Goal: Transaction & Acquisition: Download file/media

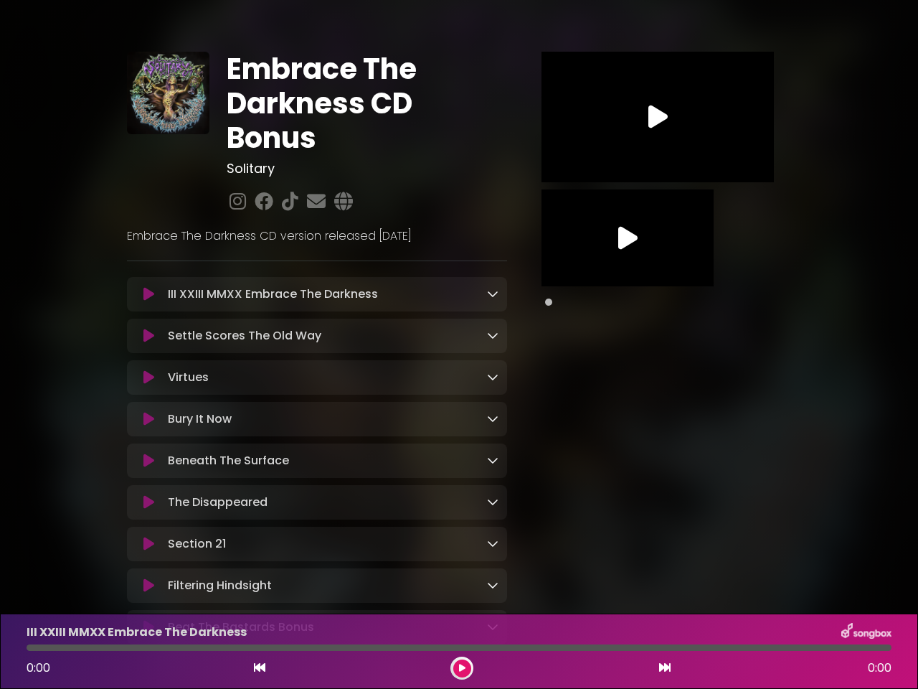
click at [459, 344] on div "Settle Scores The Old Way Loading Track..." at bounding box center [330, 335] width 336 height 17
click at [148, 295] on icon at bounding box center [148, 294] width 11 height 14
click at [493, 294] on icon at bounding box center [492, 293] width 11 height 11
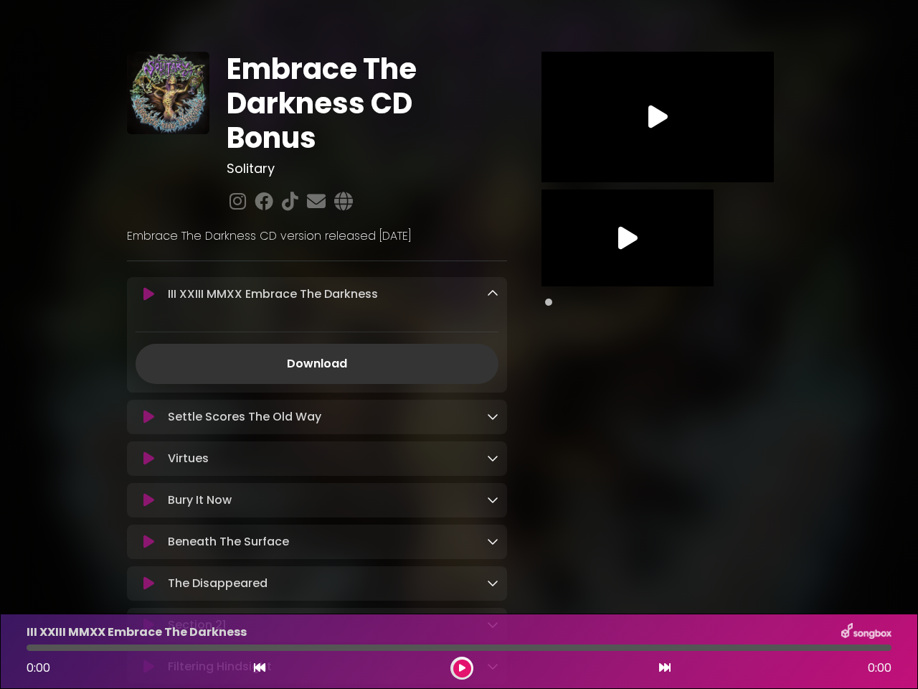
click at [148, 400] on div "Settle Scores The Old Way Loading Track... Name Email" at bounding box center [317, 417] width 380 height 34
click at [493, 336] on div "Download" at bounding box center [317, 352] width 380 height 64
click at [148, 379] on link "Download" at bounding box center [317, 364] width 363 height 40
click at [493, 379] on link "Download" at bounding box center [317, 364] width 363 height 40
click at [148, 422] on icon at bounding box center [148, 417] width 11 height 14
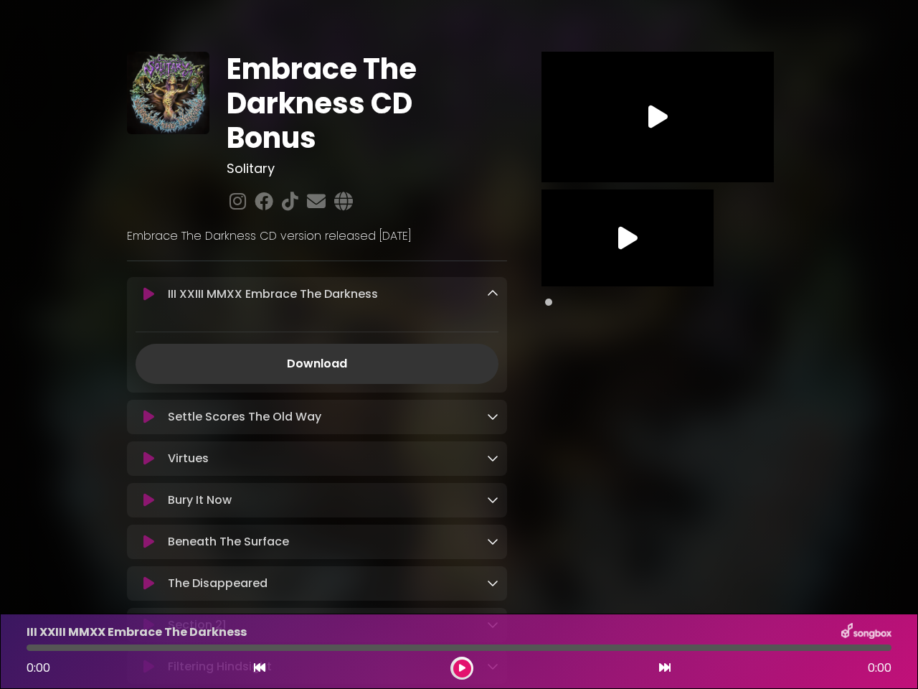
click at [493, 421] on icon at bounding box center [492, 415] width 11 height 11
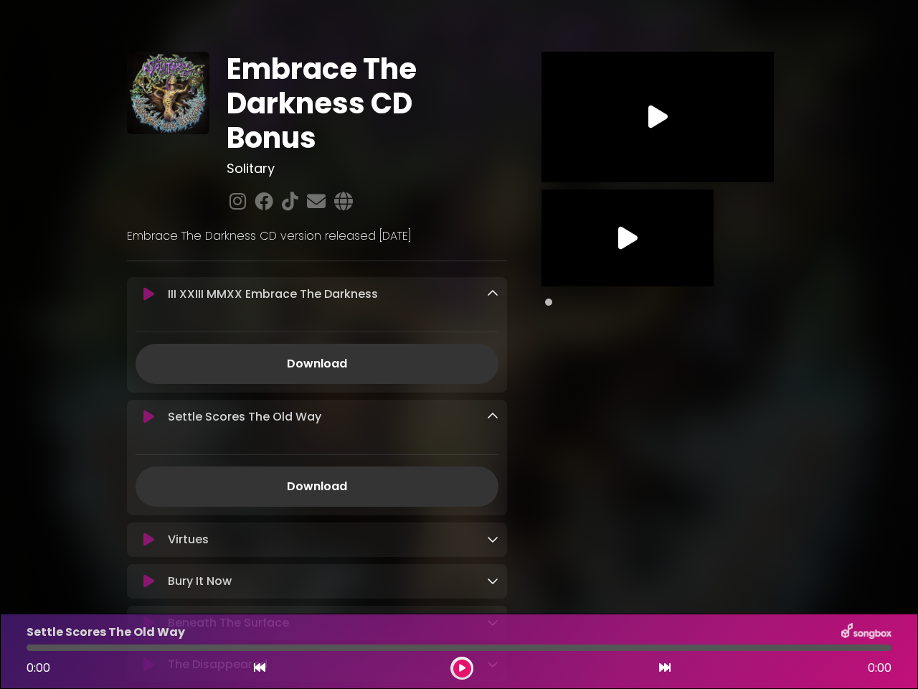
click at [148, 522] on div "Virtues Loading Track..." at bounding box center [317, 539] width 380 height 34
